Goal: Find specific page/section: Find specific page/section

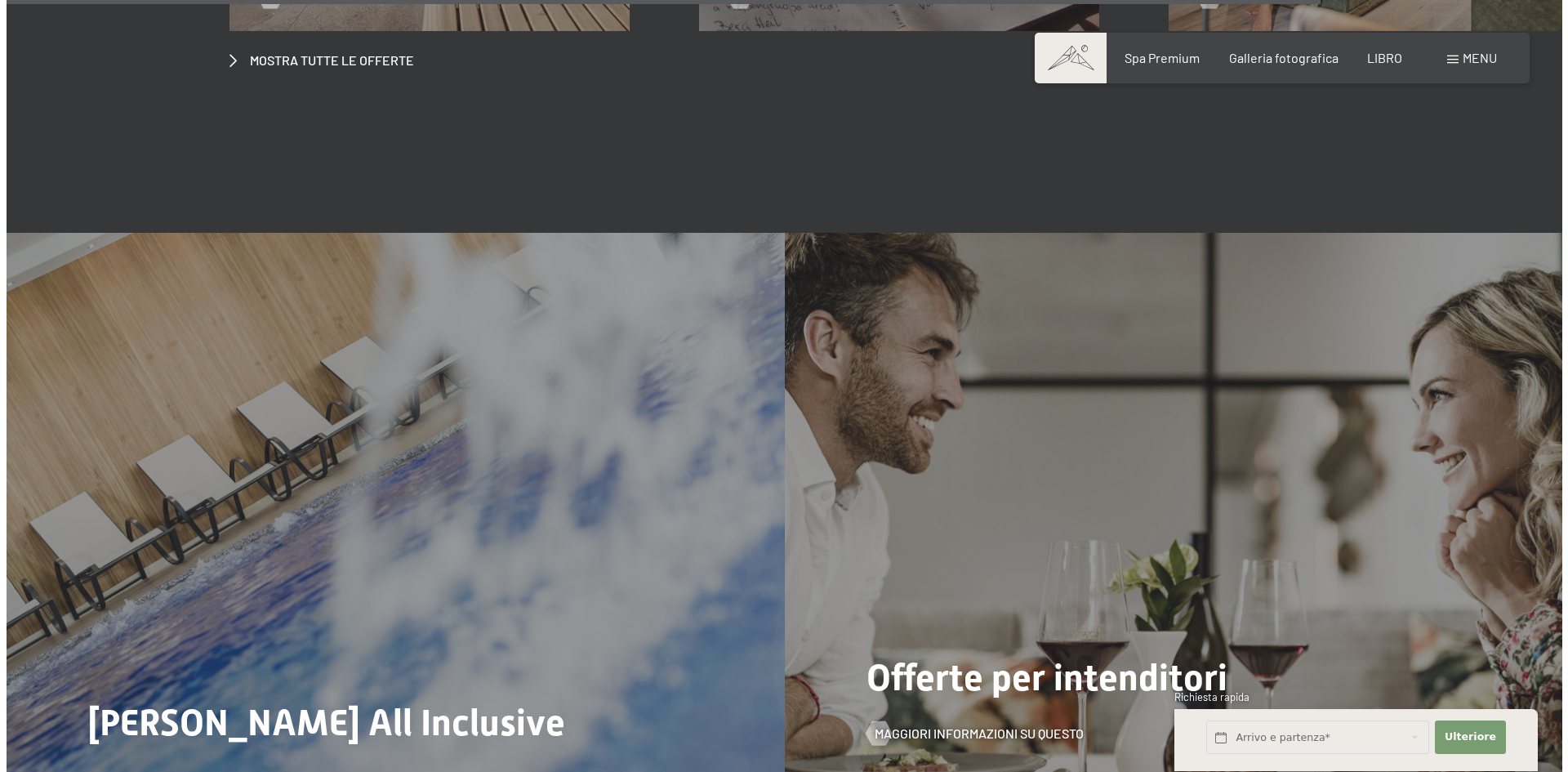
scroll to position [7023, 0]
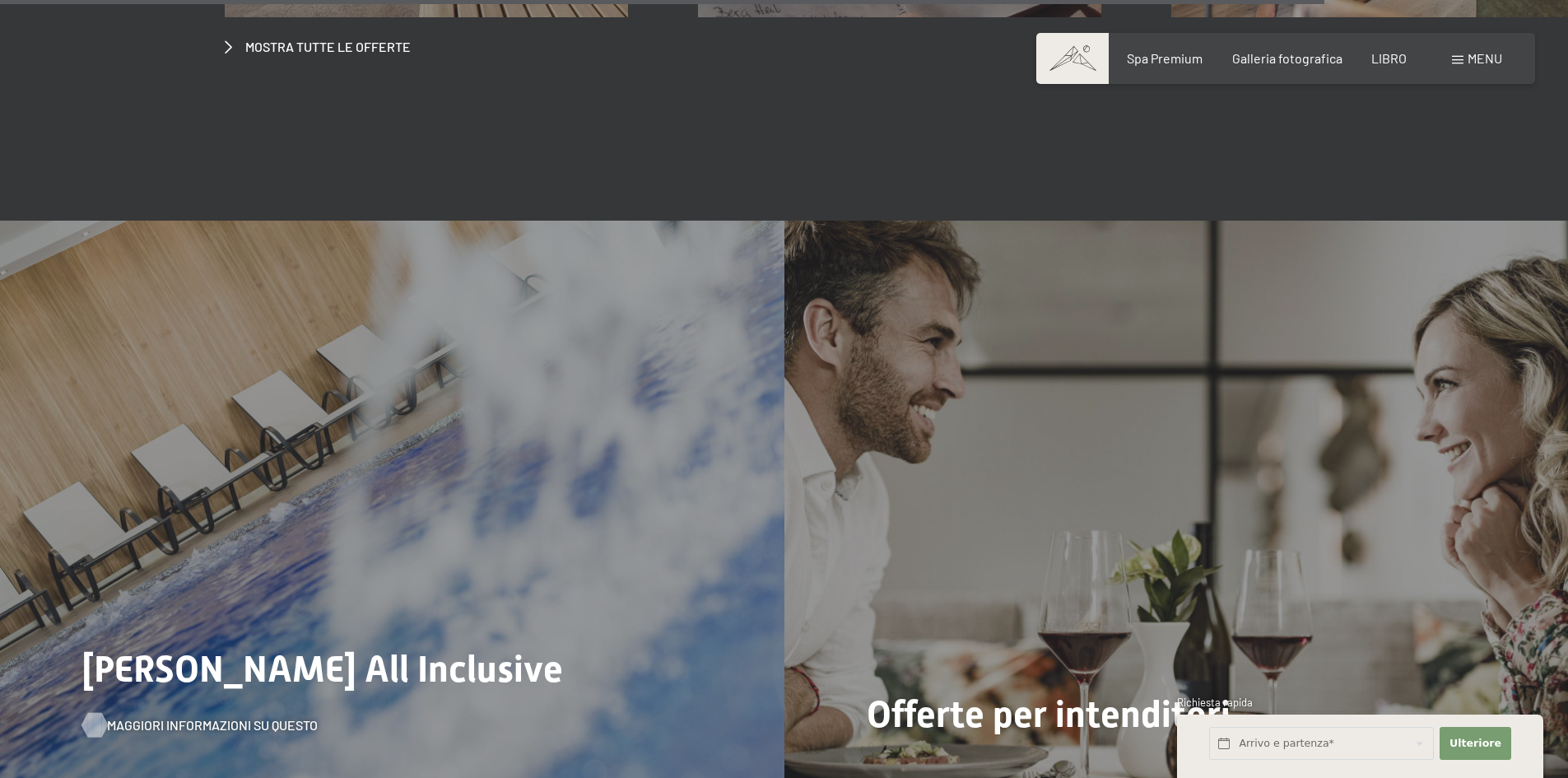
click at [214, 717] on font "Maggiori informazioni su questo" at bounding box center [212, 725] width 211 height 16
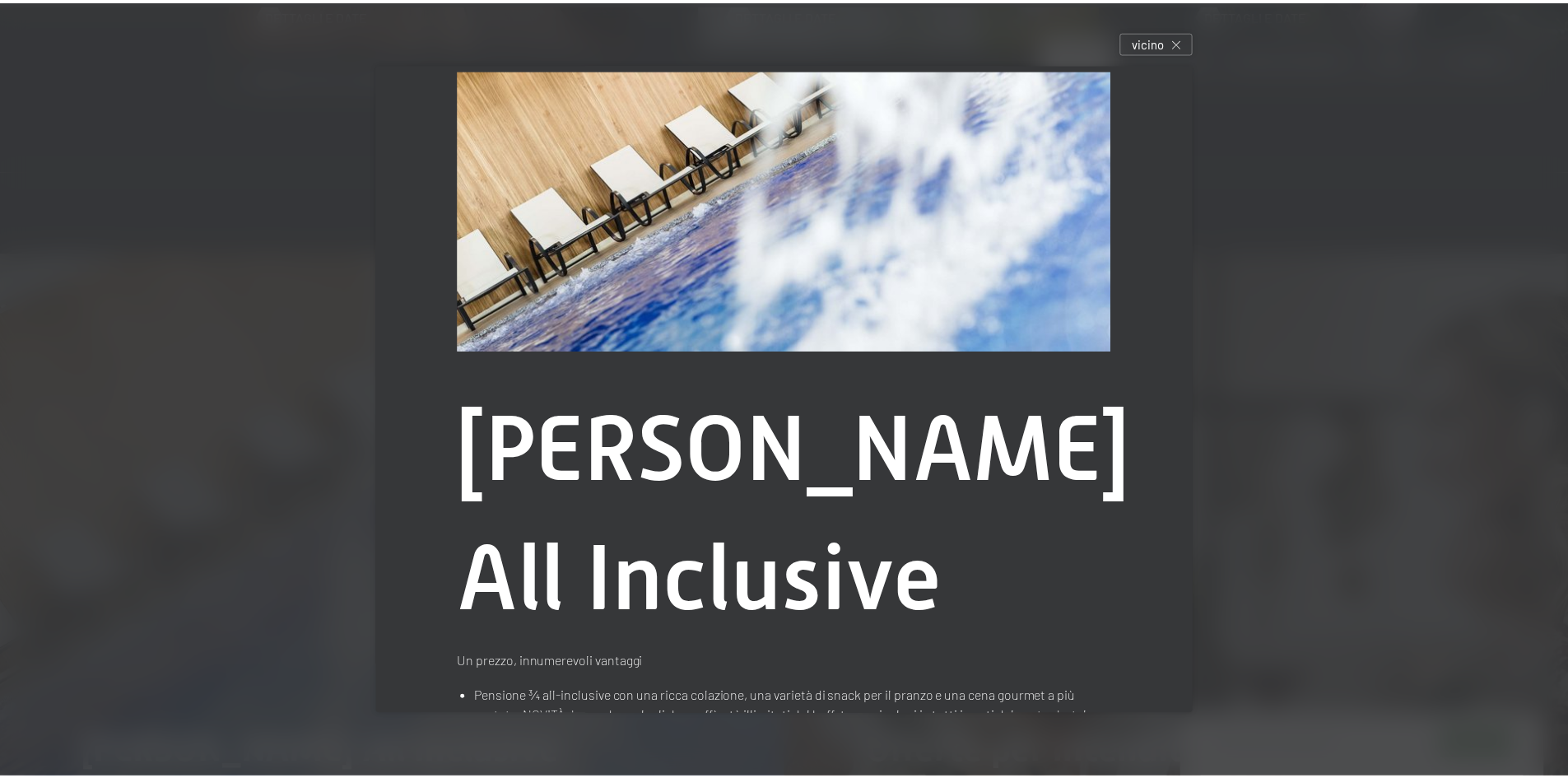
scroll to position [0, 0]
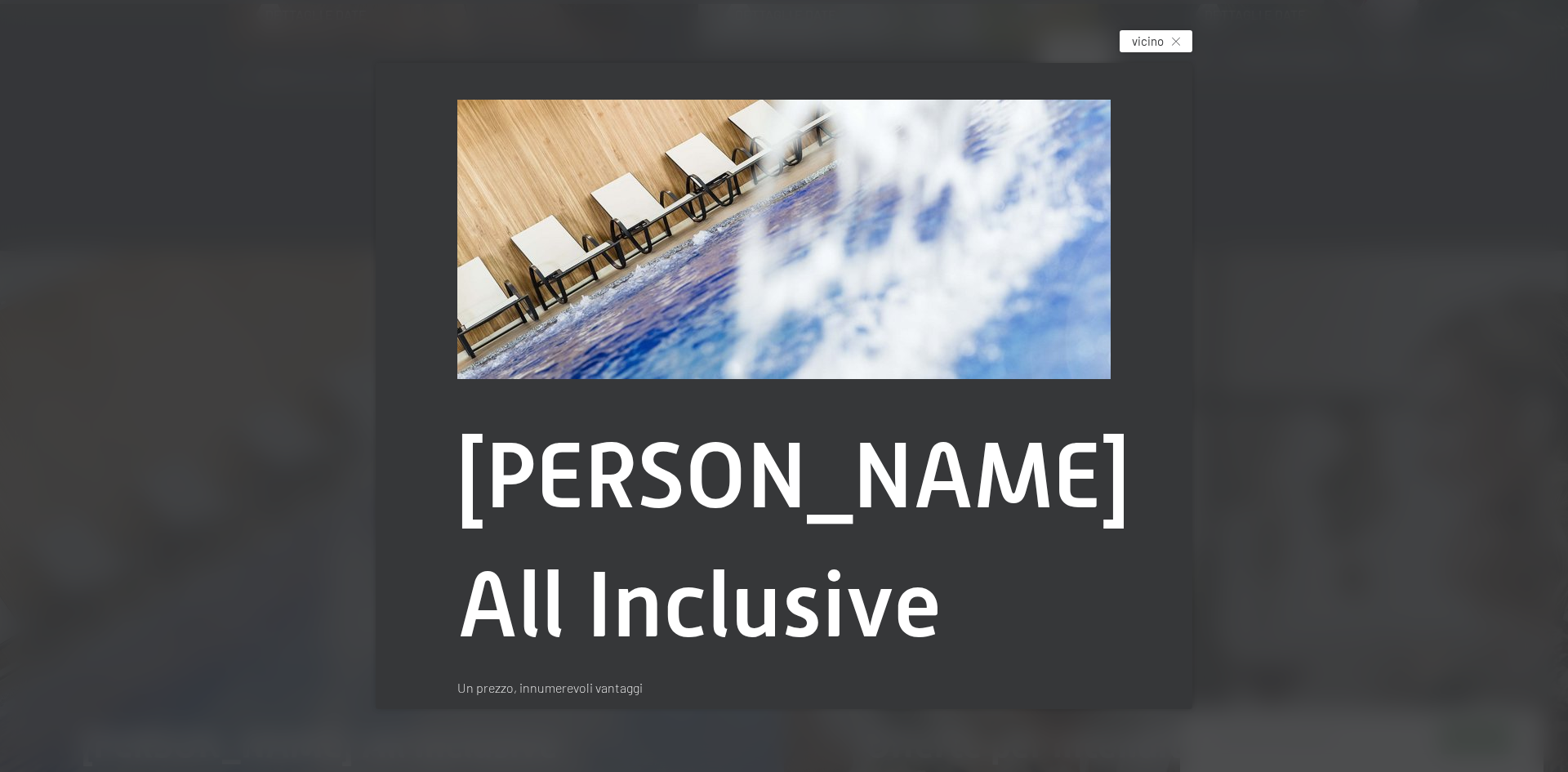
click at [1175, 46] on div "vicino" at bounding box center [1155, 41] width 73 height 22
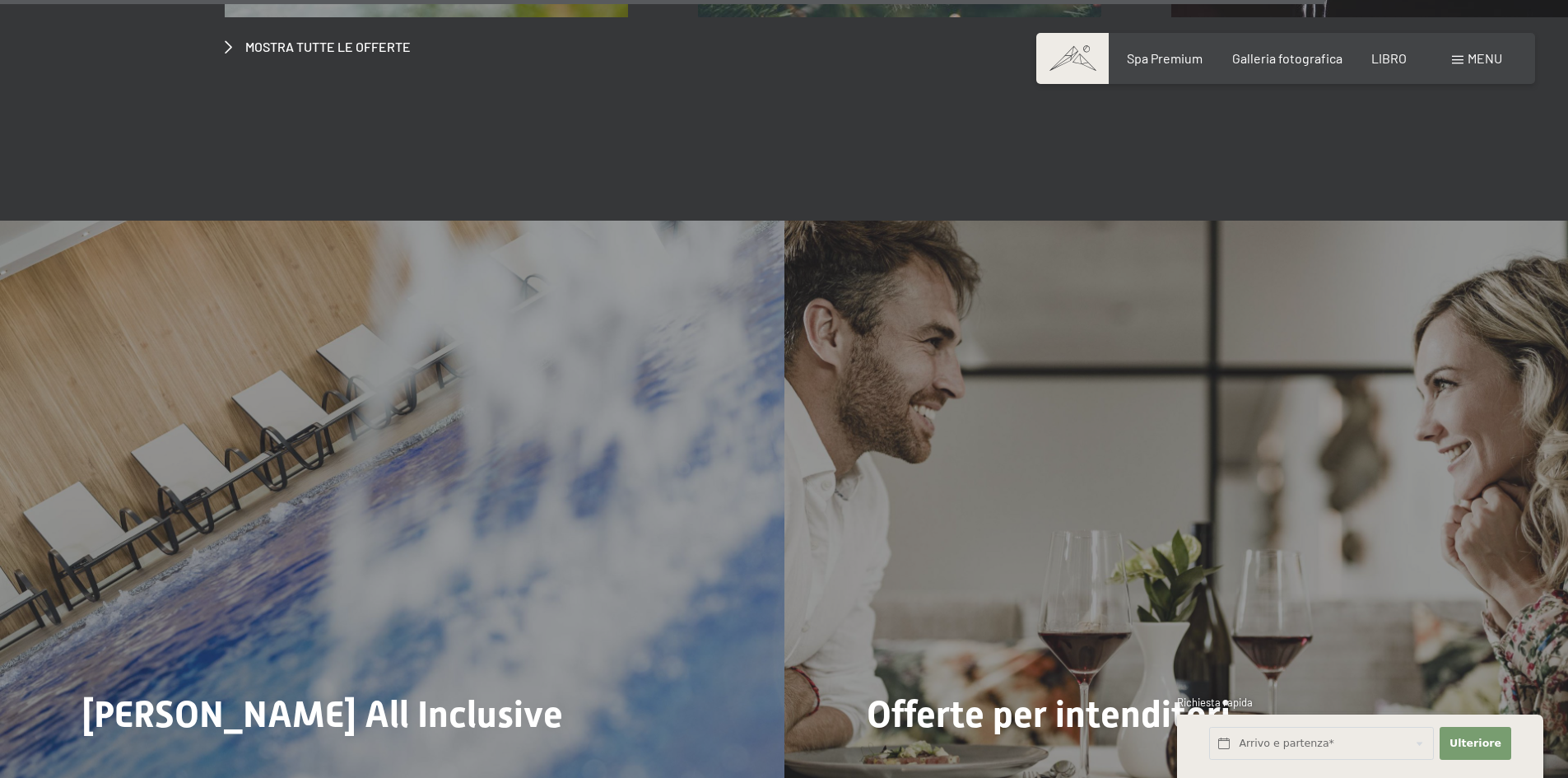
click at [1497, 57] on font "menu" at bounding box center [1485, 58] width 34 height 16
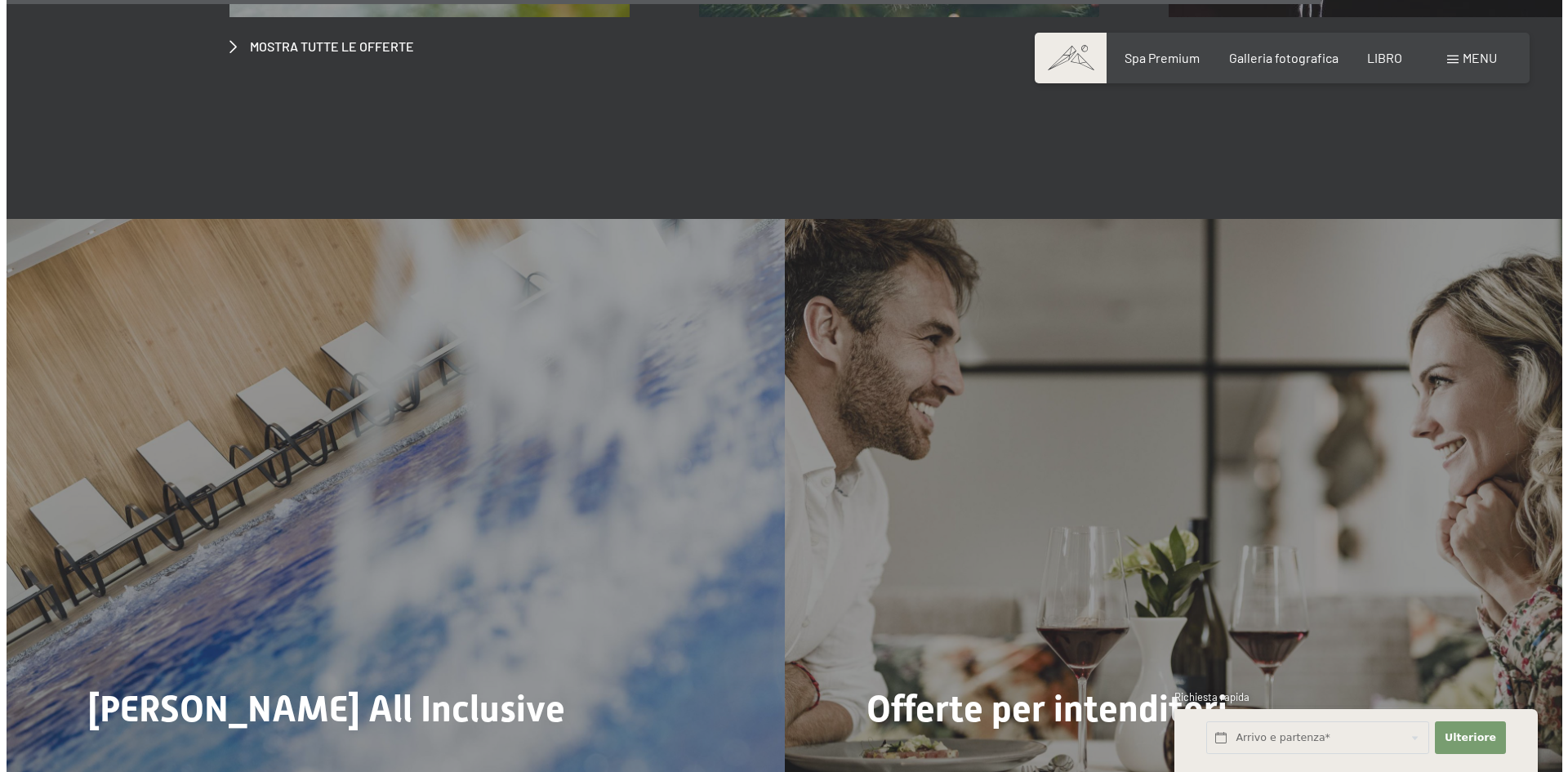
scroll to position [7055, 0]
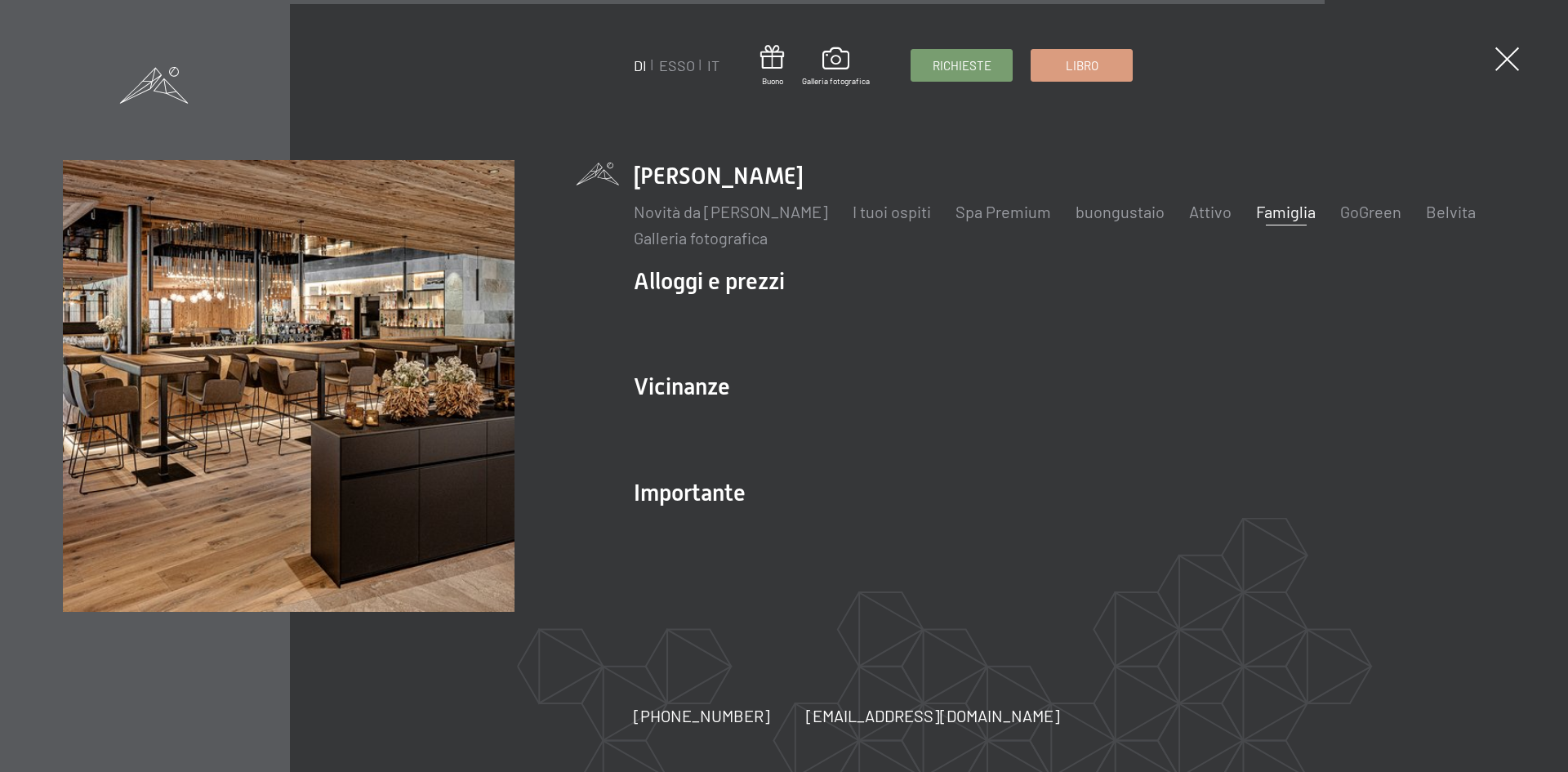
click at [1256, 212] on font "Famiglia" at bounding box center [1285, 211] width 59 height 19
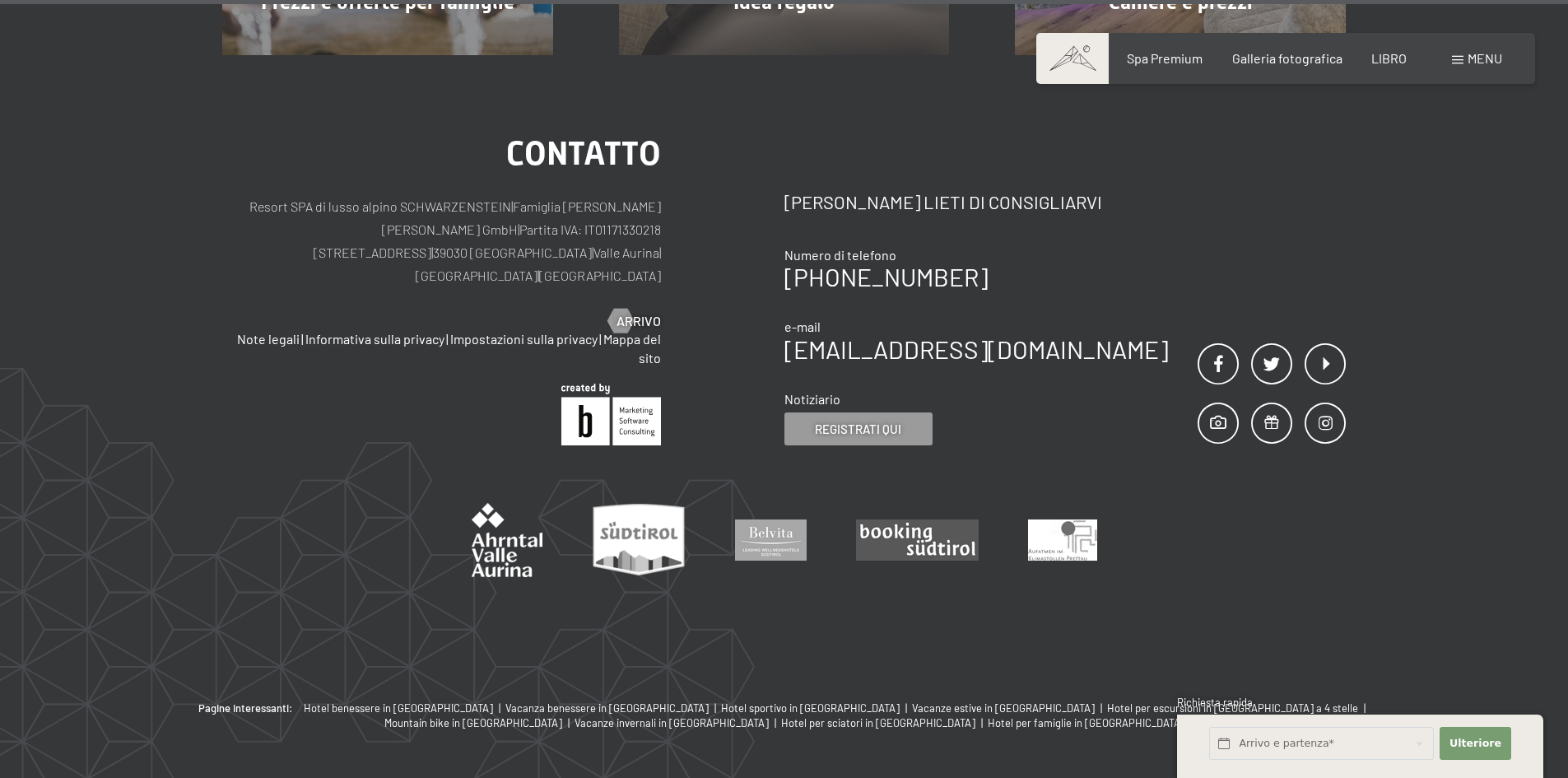
scroll to position [13029, 0]
